Goal: Task Accomplishment & Management: Manage account settings

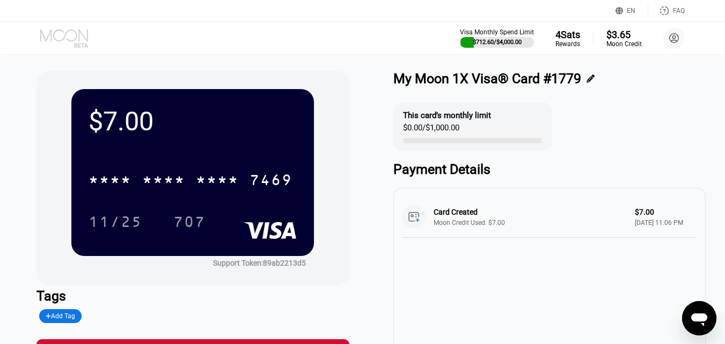
click at [81, 32] on icon at bounding box center [64, 35] width 48 height 12
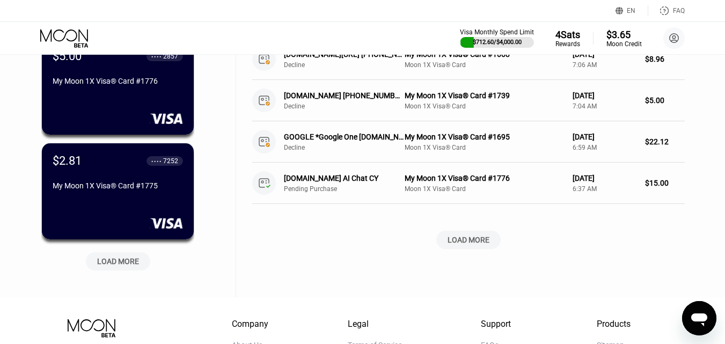
scroll to position [430, 0]
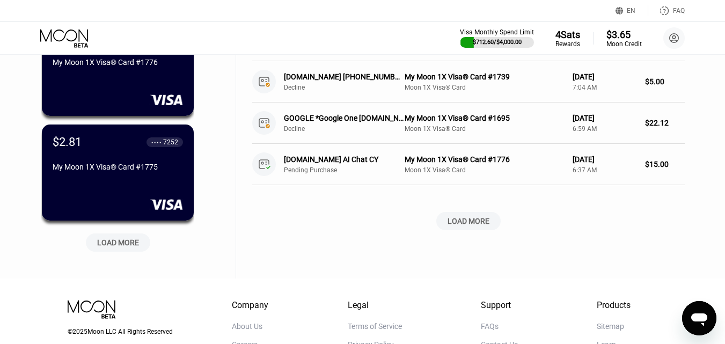
click at [132, 246] on div "LOAD MORE" at bounding box center [118, 243] width 42 height 10
click at [112, 189] on div "$2.81 ● ● ● ● 7252 My Moon 1X Visa® Card #1775" at bounding box center [118, 172] width 154 height 97
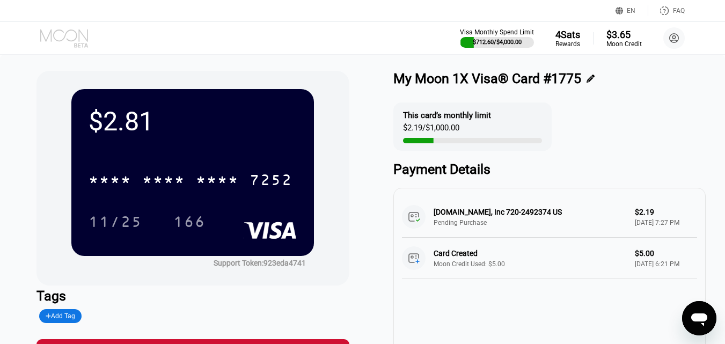
click at [73, 34] on icon at bounding box center [65, 38] width 50 height 19
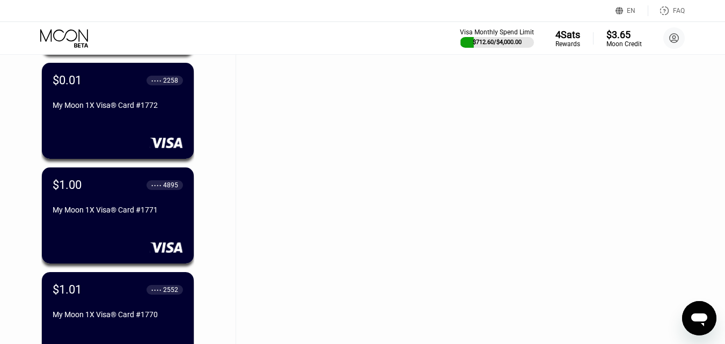
scroll to position [859, 0]
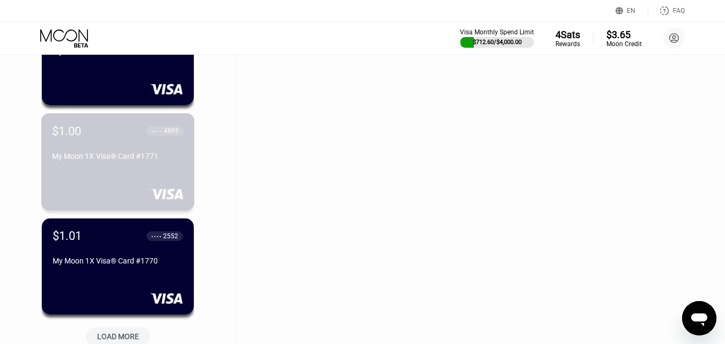
click at [124, 161] on div "My Moon 1X Visa® Card #1771" at bounding box center [118, 156] width 132 height 9
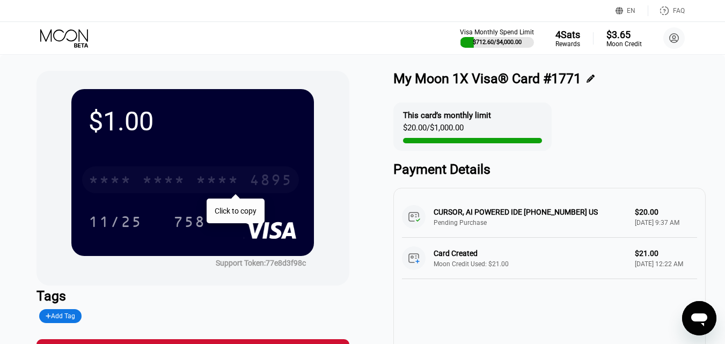
click at [224, 174] on div "* * * *" at bounding box center [217, 181] width 43 height 17
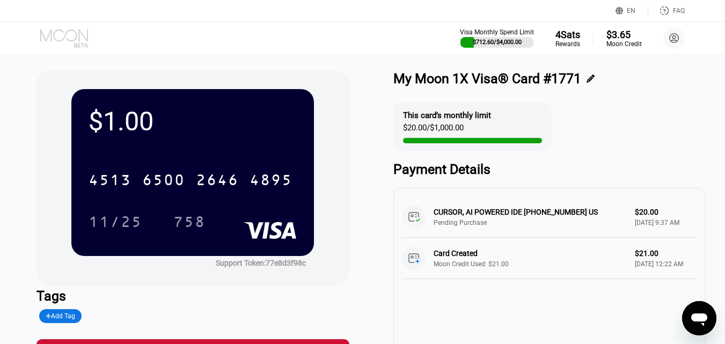
click at [62, 35] on icon at bounding box center [65, 38] width 50 height 19
